Goal: Navigation & Orientation: Find specific page/section

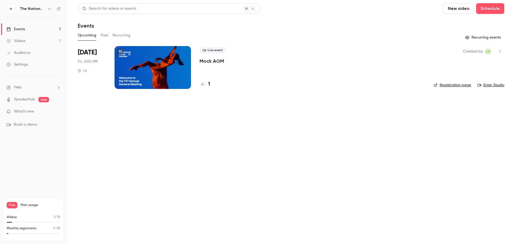
click at [151, 72] on div at bounding box center [152, 67] width 76 height 43
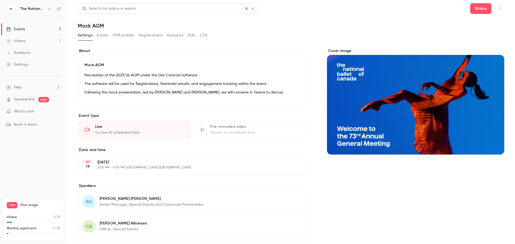
click at [149, 35] on button "Registrations" at bounding box center [151, 35] width 24 height 9
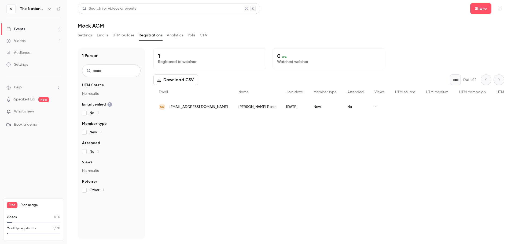
click at [21, 28] on div "Events" at bounding box center [15, 29] width 19 height 5
